Goal: Task Accomplishment & Management: Use online tool/utility

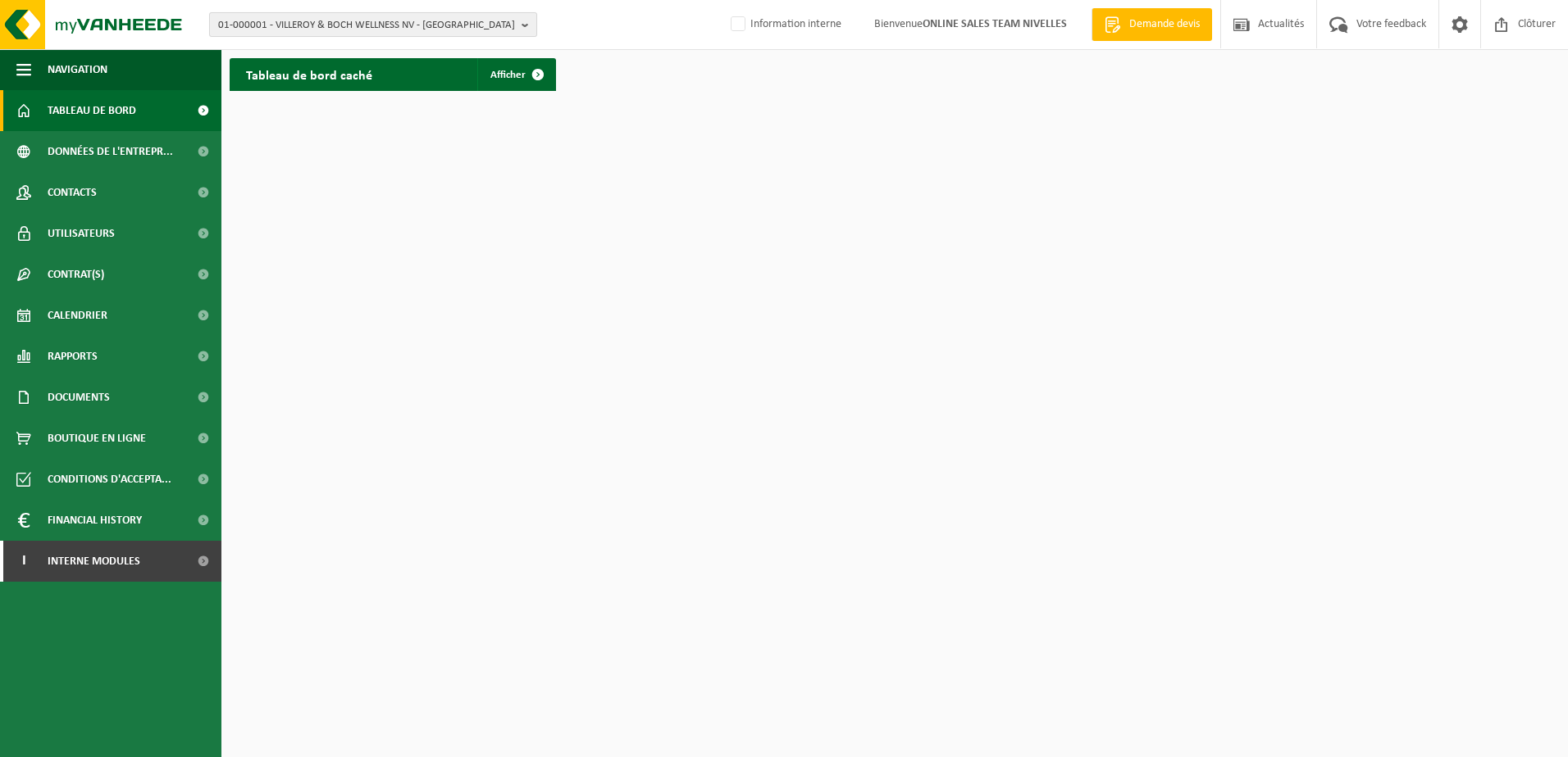
click at [526, 30] on b "button" at bounding box center [529, 24] width 15 height 23
click at [465, 50] on input "text" at bounding box center [373, 51] width 319 height 20
type input "v"
paste input "10-964763"
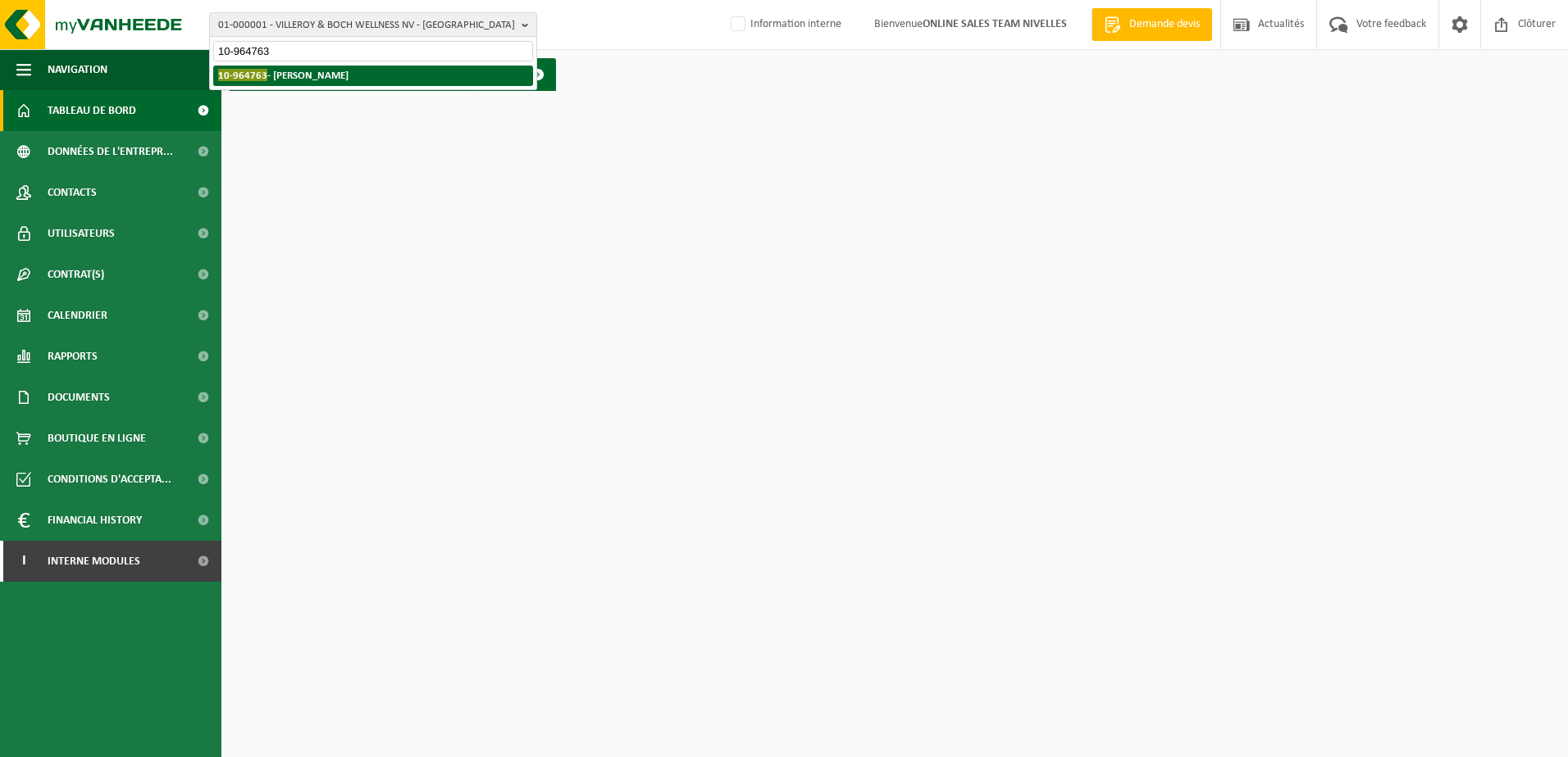
type input "10-964763"
click at [448, 73] on li "10-964763 - PIRE, JÉRÉMY - WAVRE" at bounding box center [373, 75] width 319 height 20
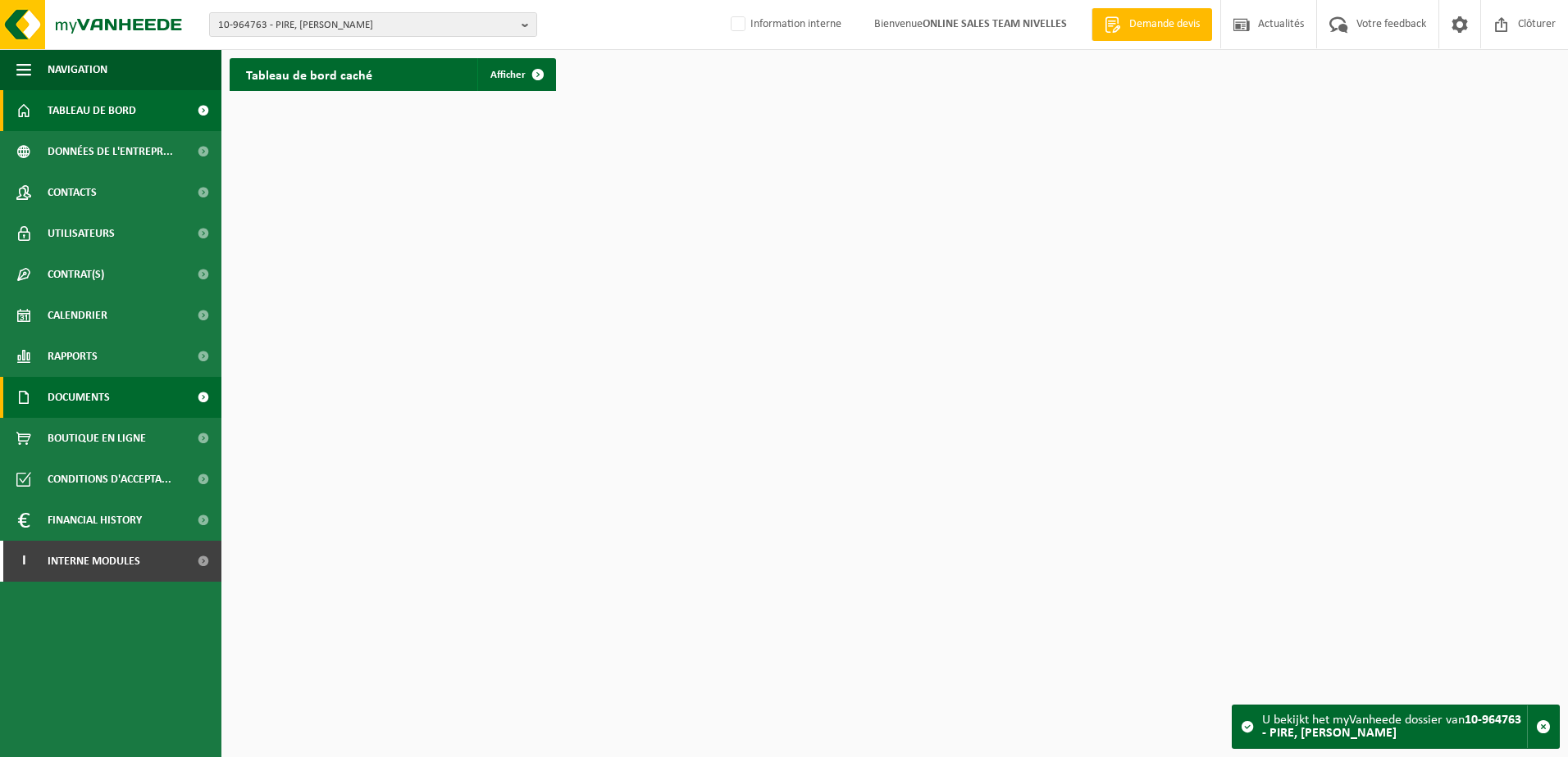
click at [99, 397] on span "Documents" at bounding box center [79, 397] width 62 height 41
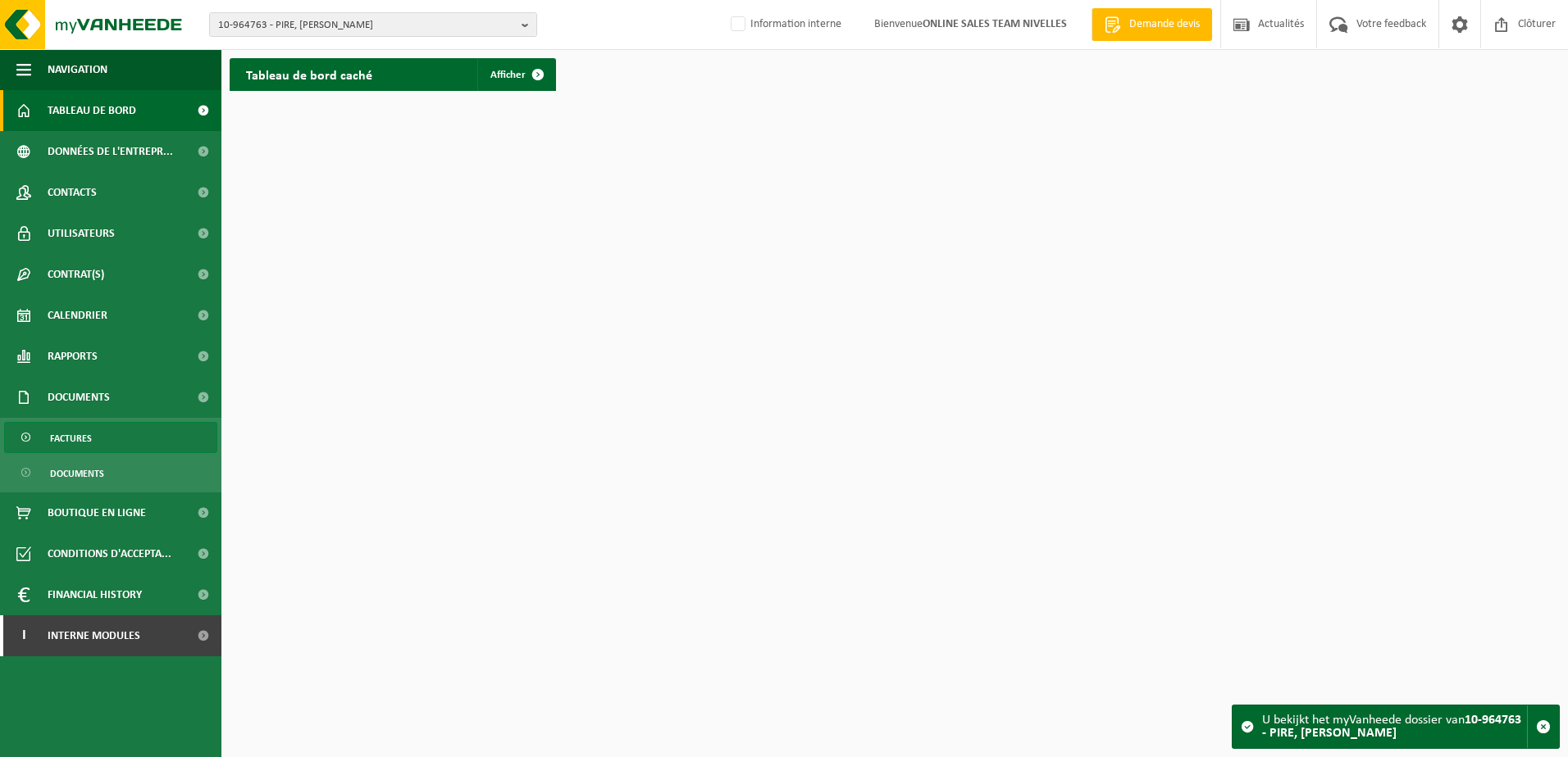
click at [150, 428] on link "Factures" at bounding box center [110, 438] width 213 height 31
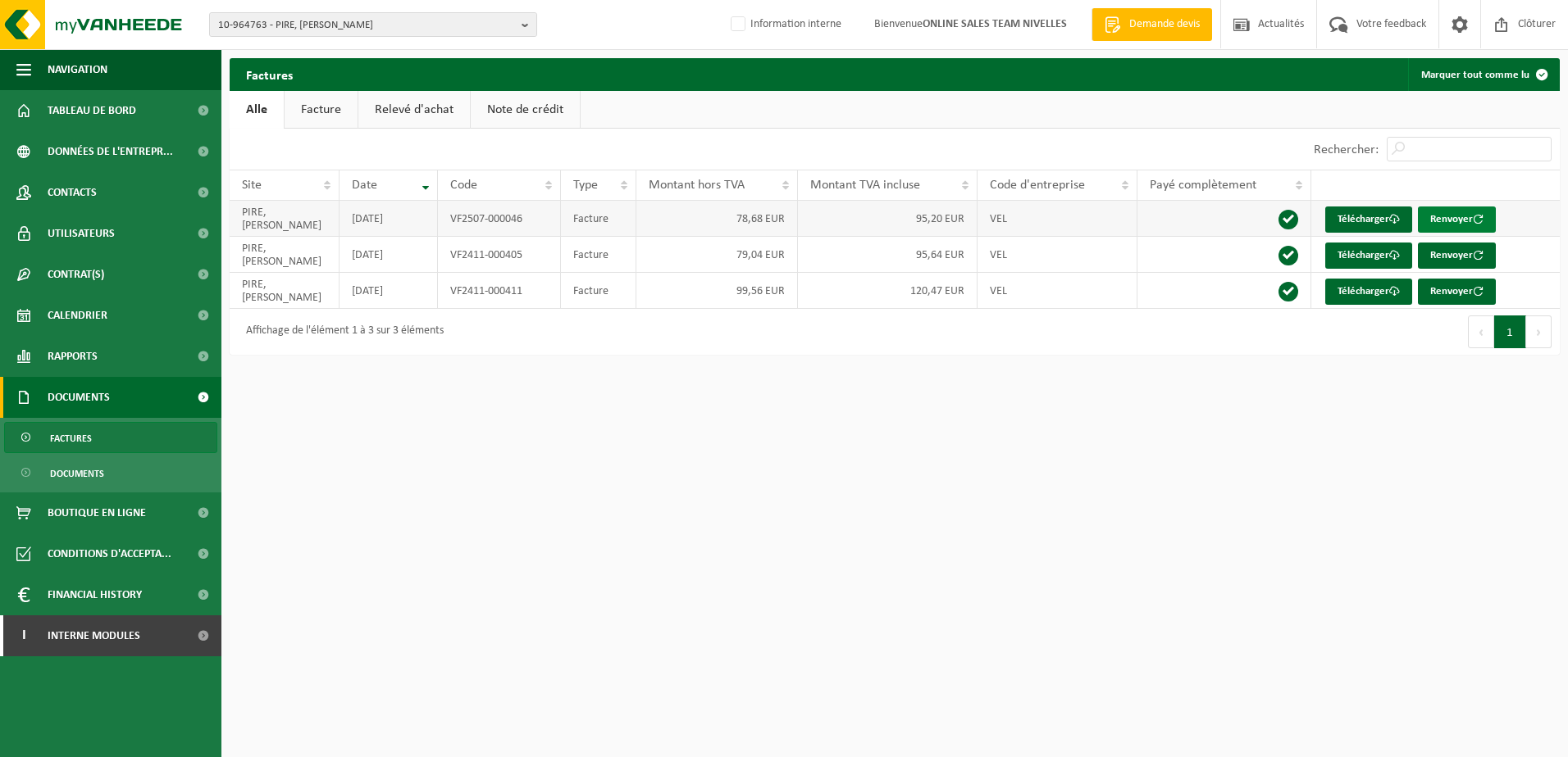
click at [1466, 215] on button "Renvoyer" at bounding box center [1457, 219] width 78 height 27
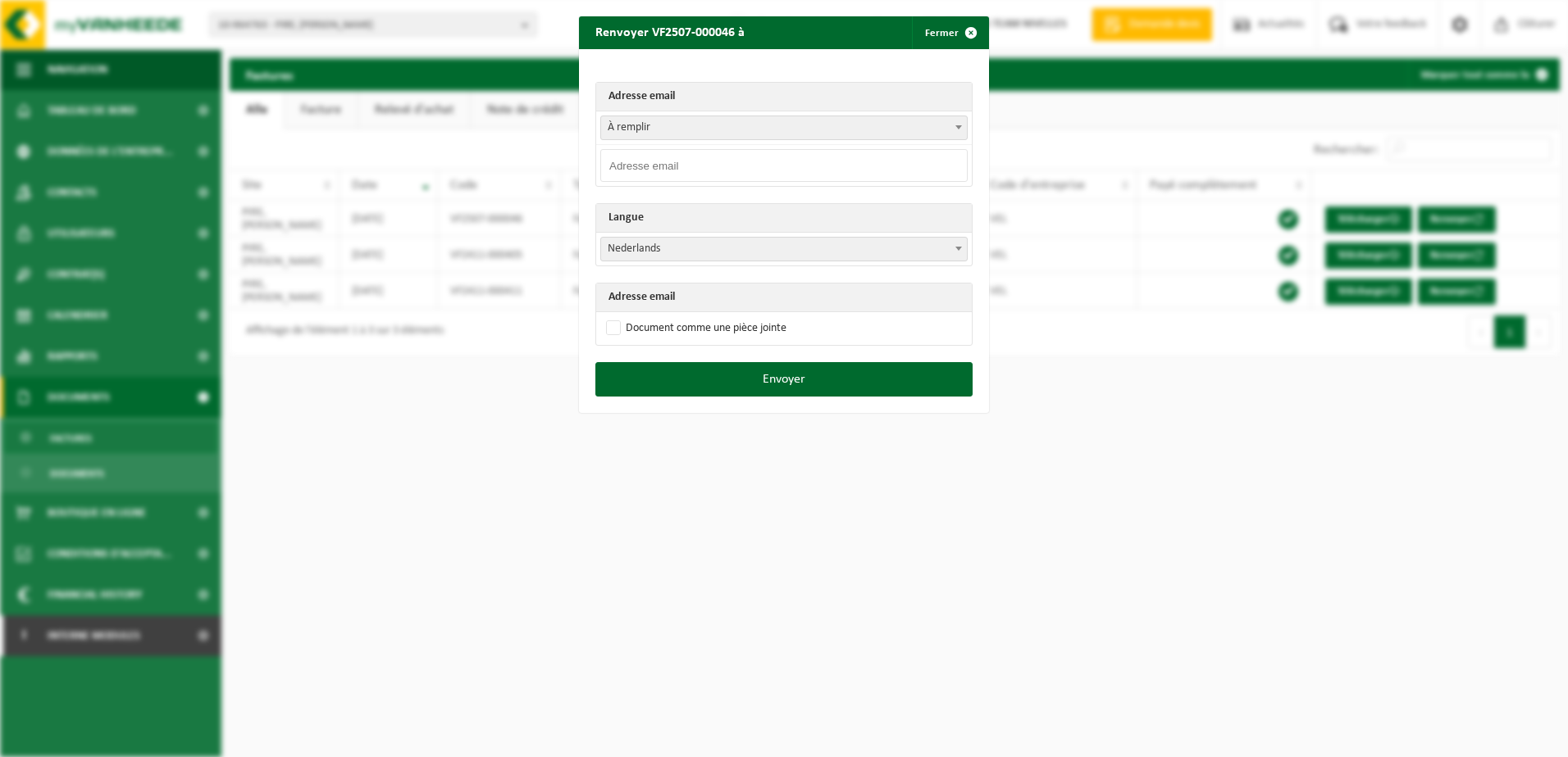
click at [673, 172] on input "email" at bounding box center [784, 166] width 367 height 33
paste input "je1410@hotmail.fr"
type input "je1410@hotmail.fr"
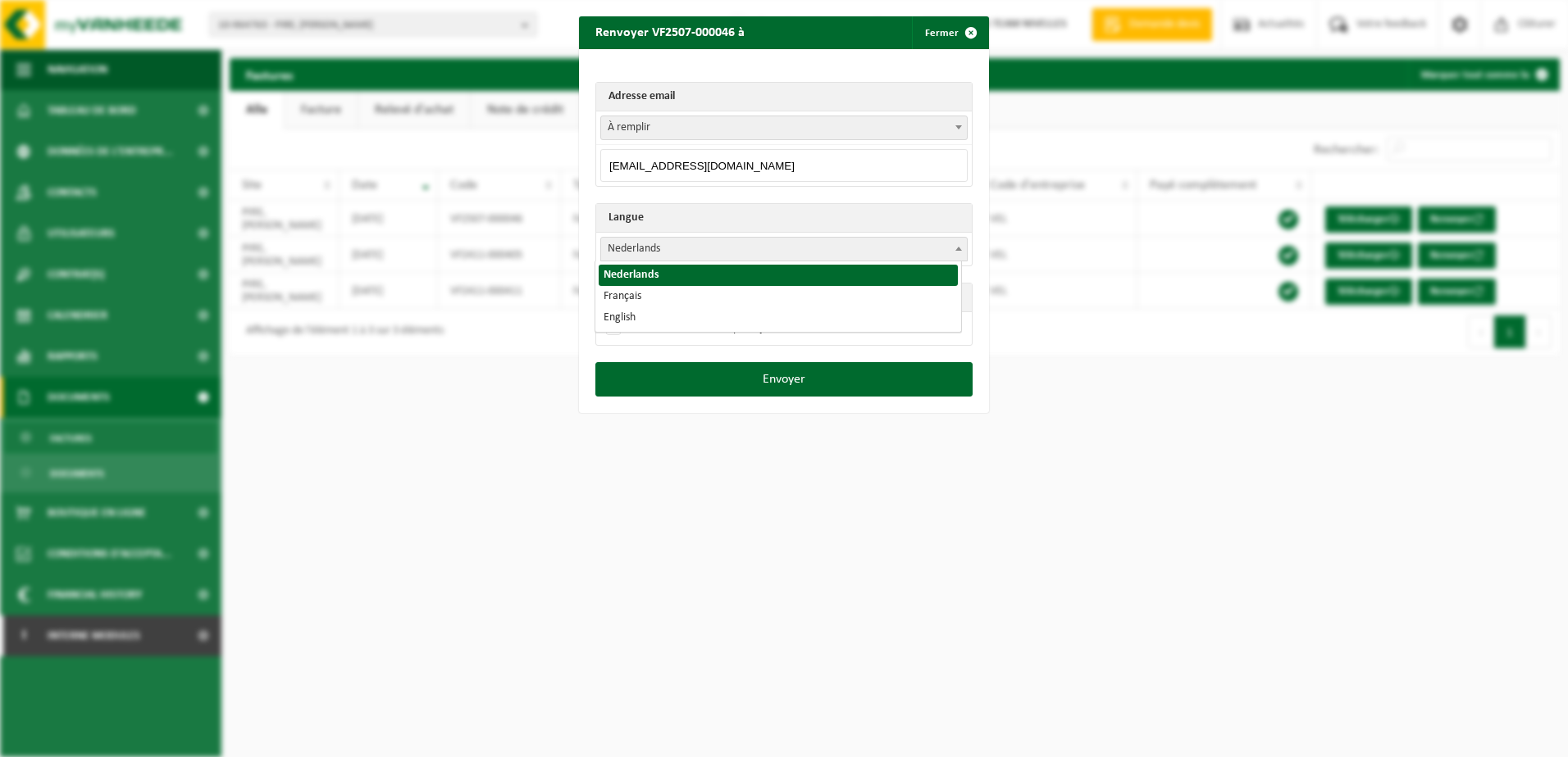
click at [700, 258] on span "Nederlands" at bounding box center [784, 249] width 365 height 23
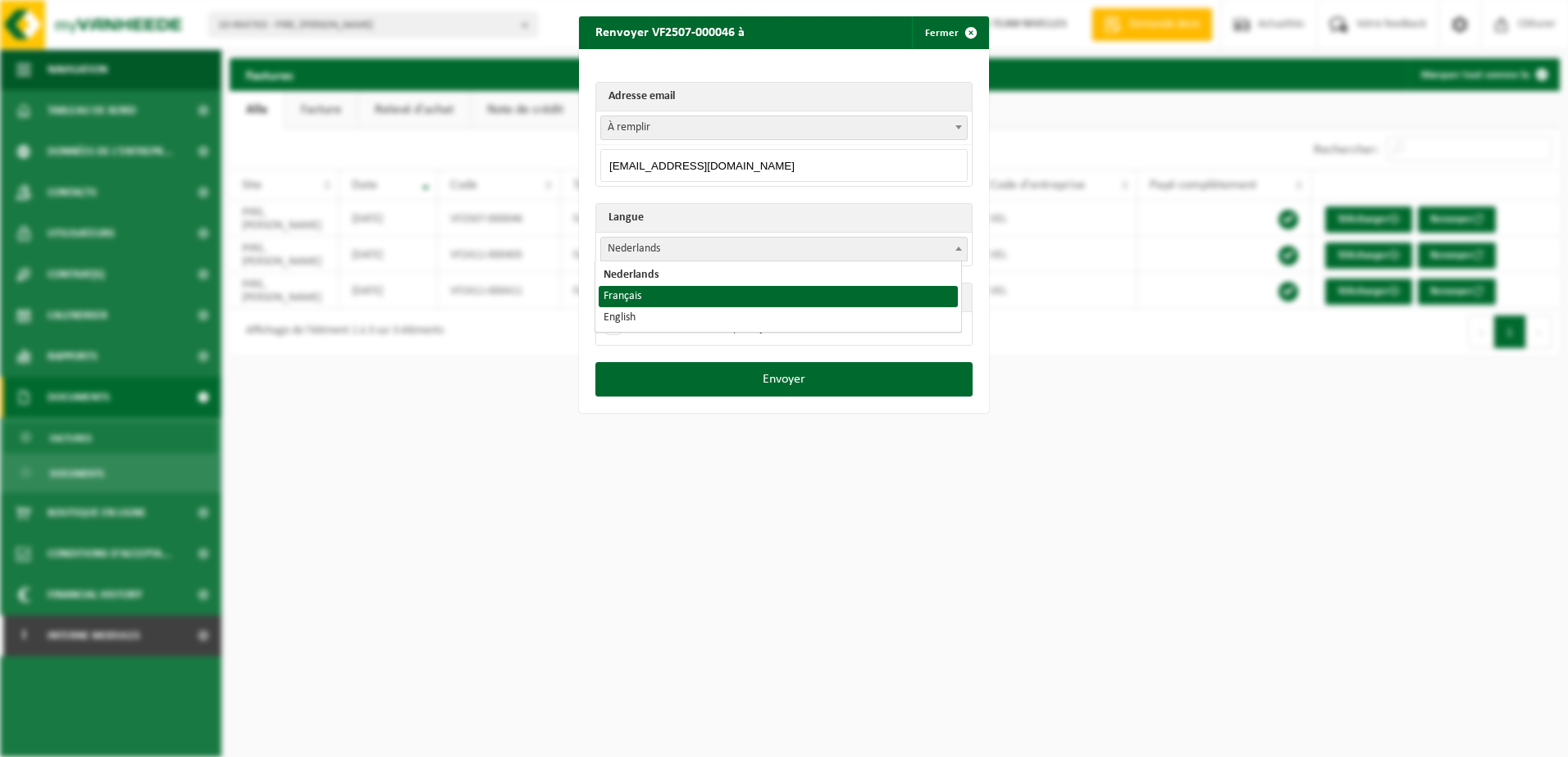
select select "fr"
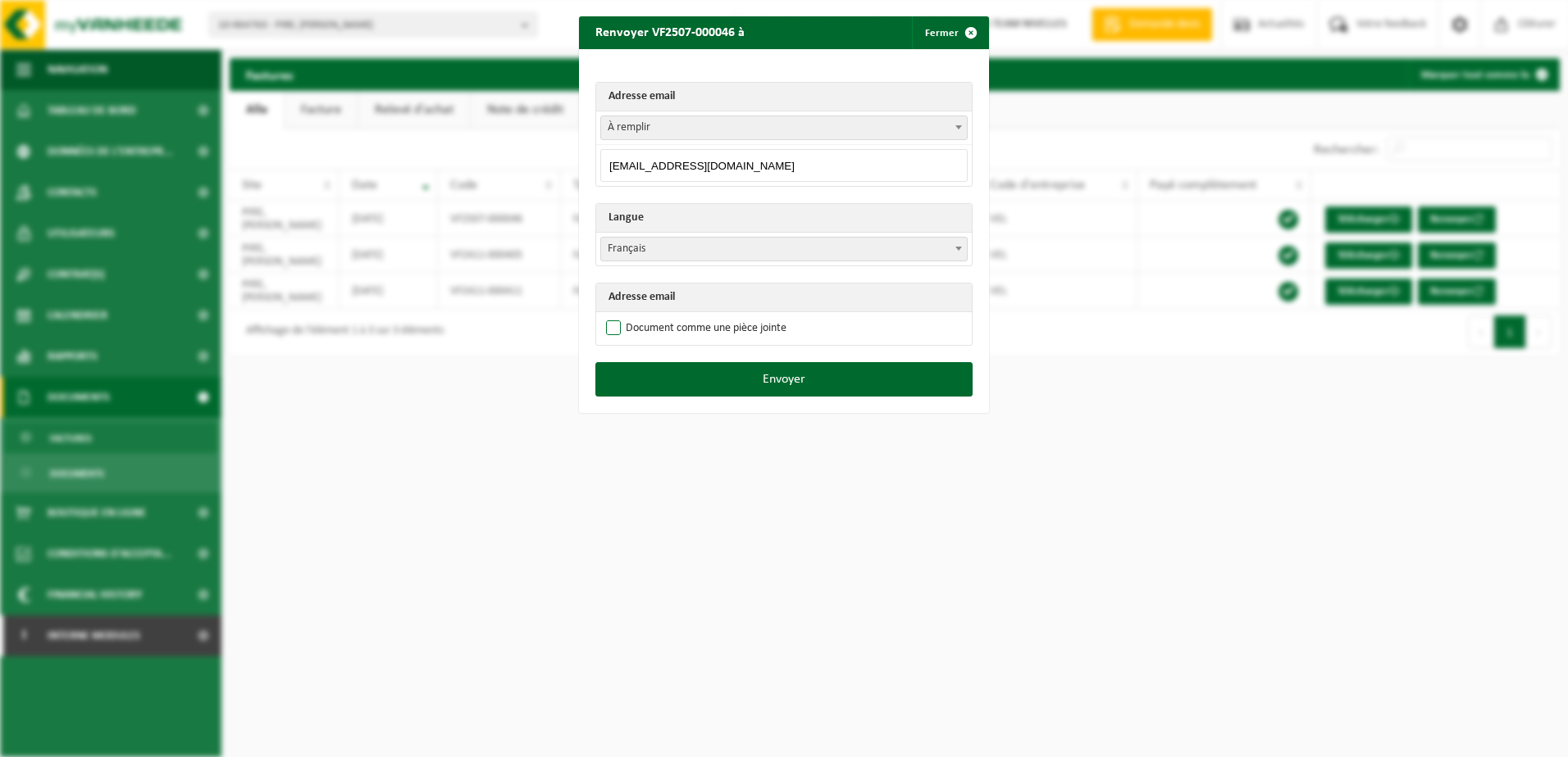
click at [678, 321] on label "Document comme une pièce jointe" at bounding box center [695, 328] width 184 height 25
click at [678, 317] on input "Document comme une pièce jointe" at bounding box center [804, 316] width 410 height 1
checkbox input "true"
click at [774, 388] on button "Envoyer" at bounding box center [784, 380] width 377 height 35
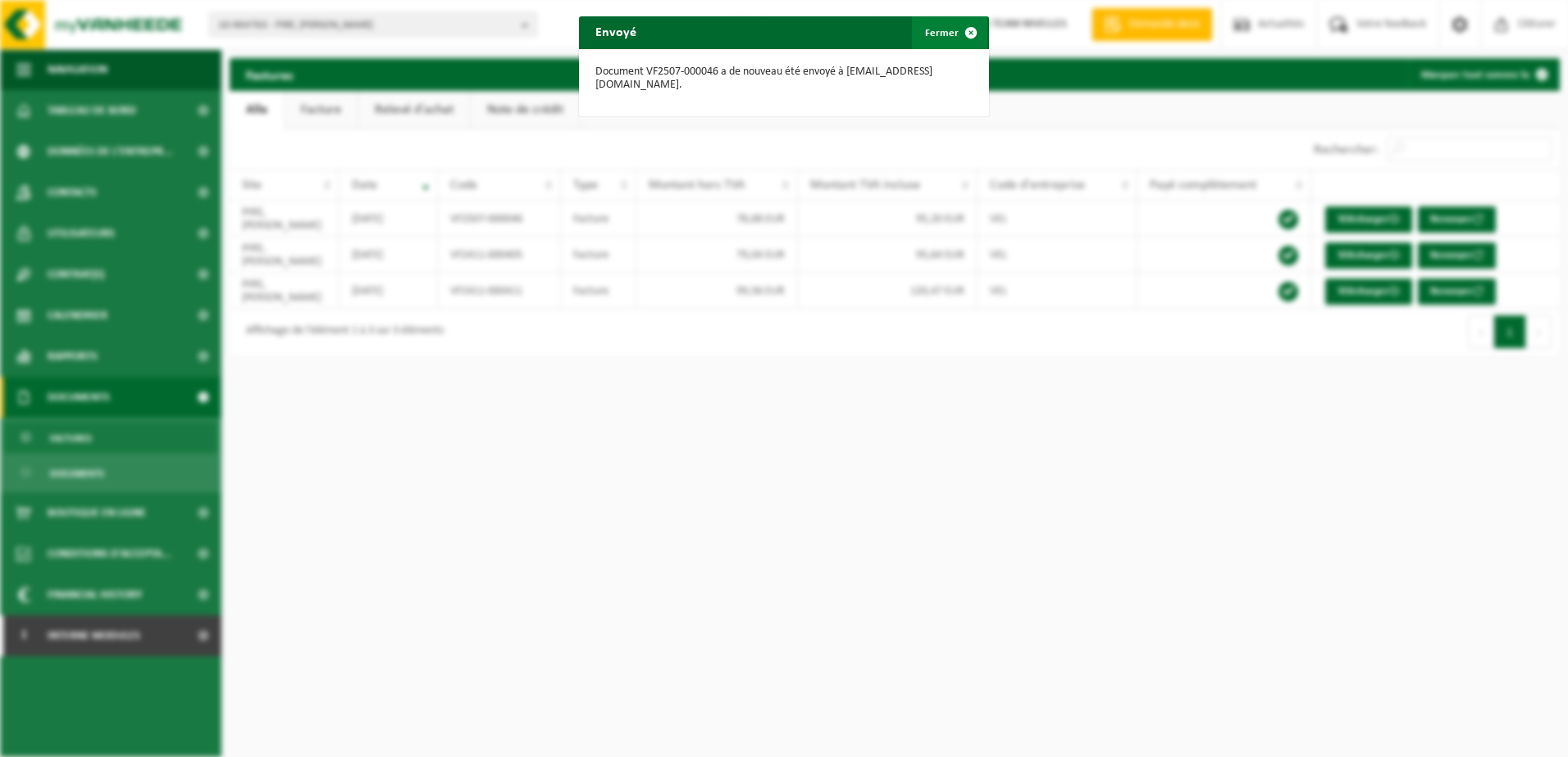
click at [963, 37] on span "button" at bounding box center [971, 33] width 33 height 33
